Goal: Task Accomplishment & Management: Use online tool/utility

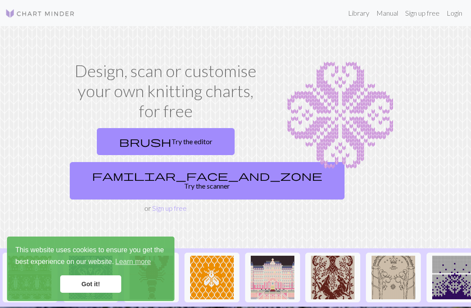
click at [184, 141] on link "brush Try the editor" at bounding box center [166, 141] width 138 height 27
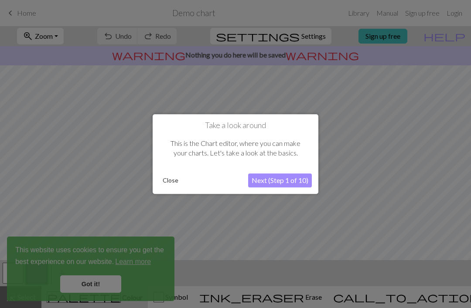
click at [284, 184] on button "Next (Step 1 of 10)" at bounding box center [280, 181] width 64 height 14
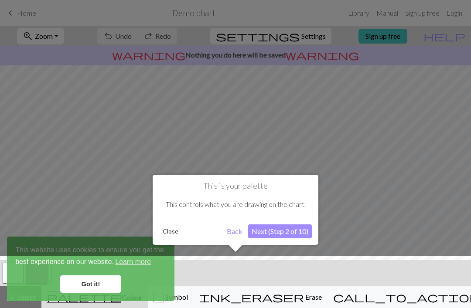
click at [284, 233] on button "Next (Step 2 of 10)" at bounding box center [280, 232] width 64 height 14
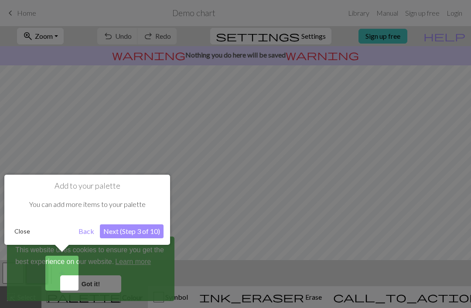
click at [131, 232] on button "Next (Step 3 of 10)" at bounding box center [132, 232] width 64 height 14
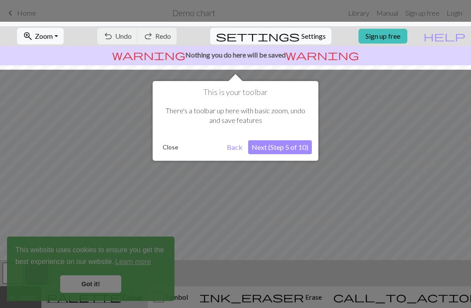
click at [291, 149] on button "Next (Step 5 of 10)" at bounding box center [280, 147] width 64 height 14
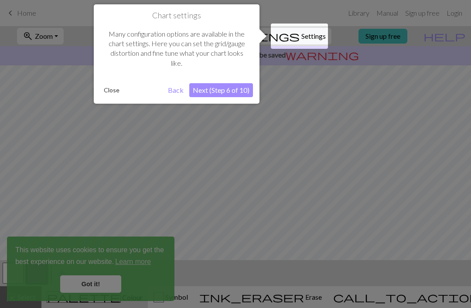
click at [227, 85] on button "Next (Step 6 of 10)" at bounding box center [221, 90] width 64 height 14
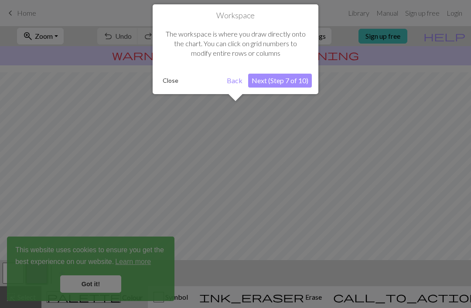
scroll to position [52, 0]
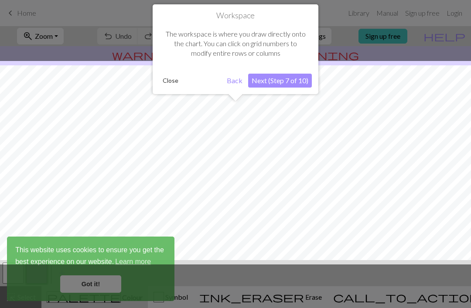
click at [288, 82] on button "Next (Step 7 of 10)" at bounding box center [280, 81] width 64 height 14
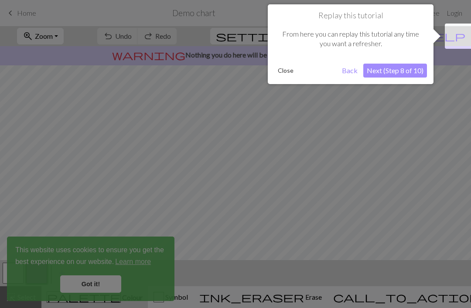
click at [401, 74] on button "Next (Step 8 of 10)" at bounding box center [395, 71] width 64 height 14
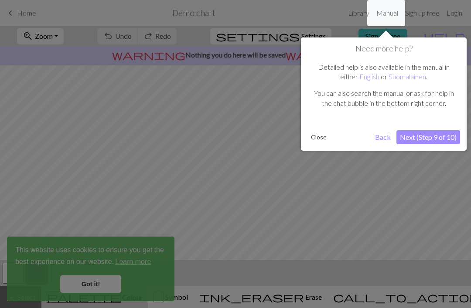
click at [420, 141] on button "Next (Step 9 of 10)" at bounding box center [429, 137] width 64 height 14
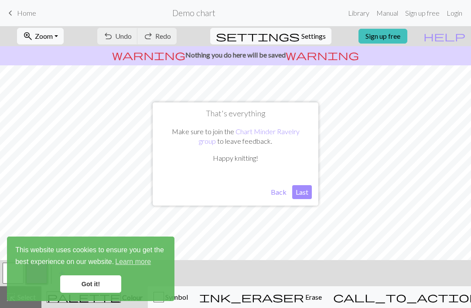
click at [304, 193] on button "Last" at bounding box center [302, 192] width 20 height 14
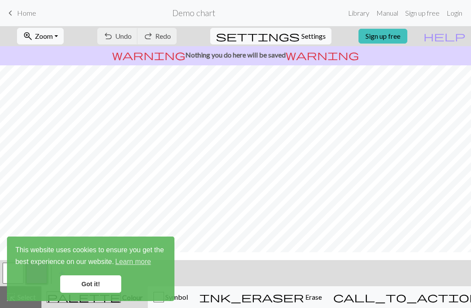
scroll to position [0, 0]
click at [318, 301] on span "Erase" at bounding box center [313, 297] width 18 height 8
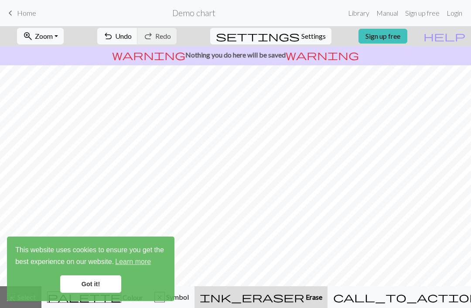
click at [138, 28] on button "undo Undo Undo" at bounding box center [117, 36] width 41 height 17
click at [107, 286] on link "Got it!" at bounding box center [90, 284] width 61 height 17
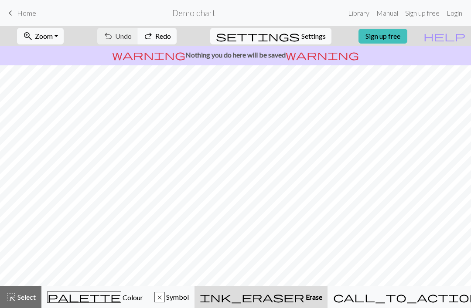
click at [407, 43] on link "Sign up free" at bounding box center [383, 36] width 49 height 15
click at [407, 42] on link "Sign up free" at bounding box center [383, 36] width 49 height 15
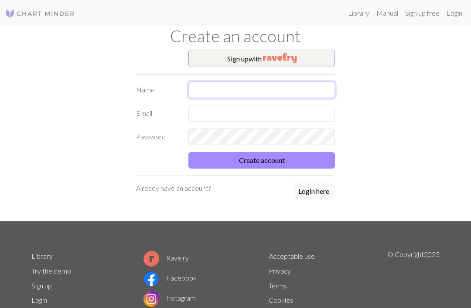
click at [272, 89] on input "text" at bounding box center [261, 90] width 147 height 17
click at [277, 92] on input "text" at bounding box center [261, 90] width 147 height 17
type input "[PERSON_NAME]"
click at [262, 110] on input "text" at bounding box center [261, 113] width 147 height 17
type input "[EMAIL_ADDRESS][PERSON_NAME][DOMAIN_NAME]"
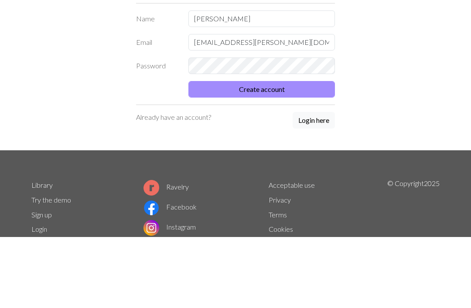
click at [288, 152] on button "Create account" at bounding box center [261, 160] width 147 height 17
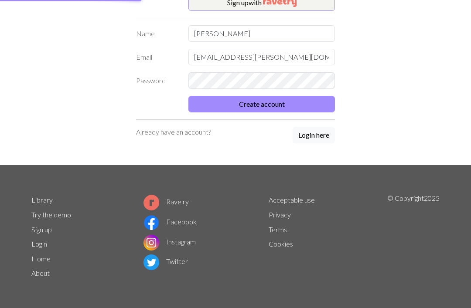
scroll to position [48, 0]
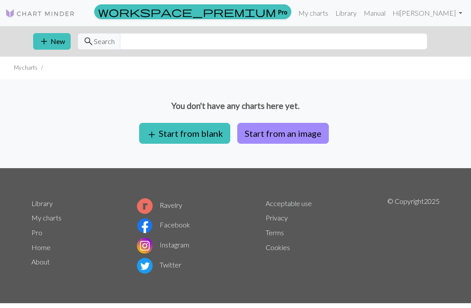
click at [209, 143] on button "add Start from blank" at bounding box center [184, 133] width 91 height 21
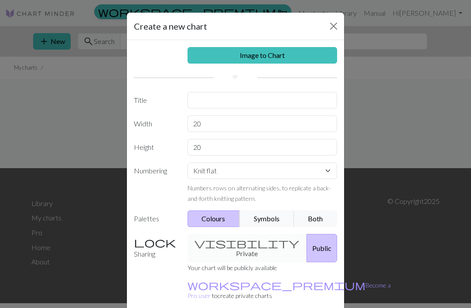
click at [339, 27] on button "Close" at bounding box center [334, 26] width 14 height 14
